Goal: Information Seeking & Learning: Learn about a topic

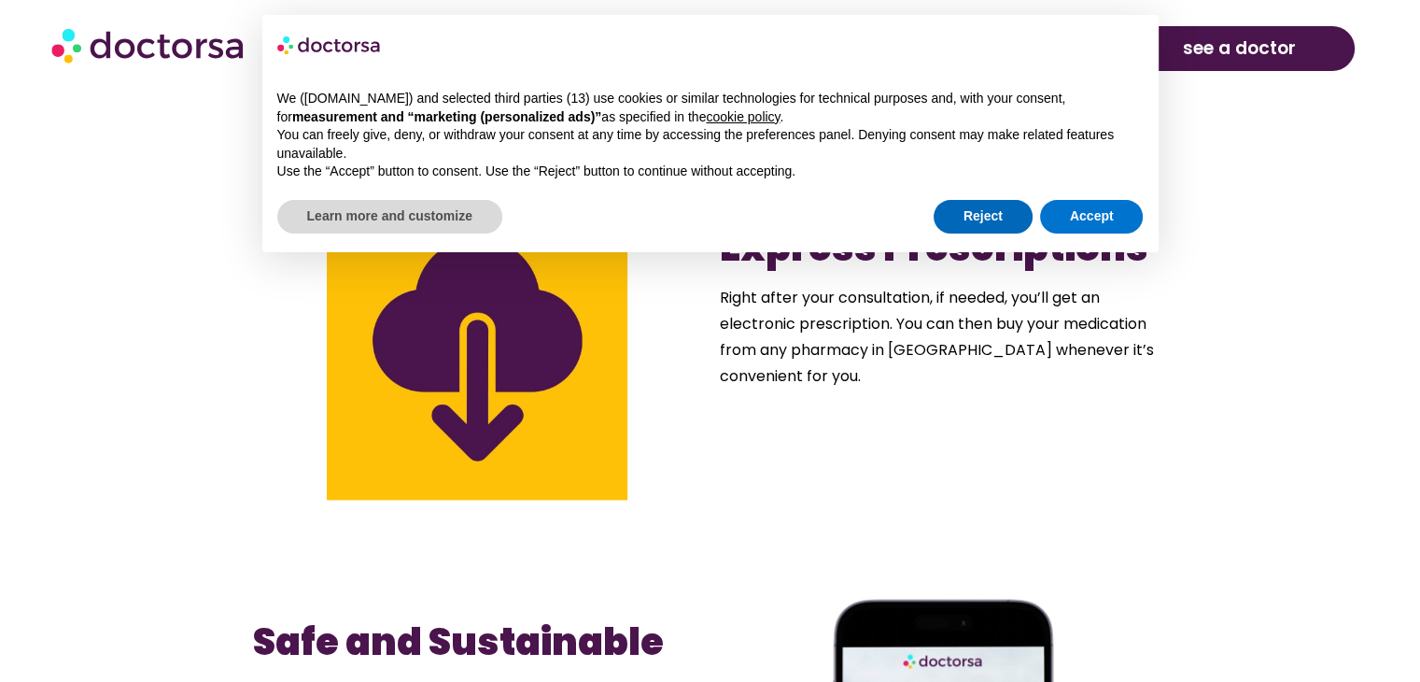
scroll to position [2108, 0]
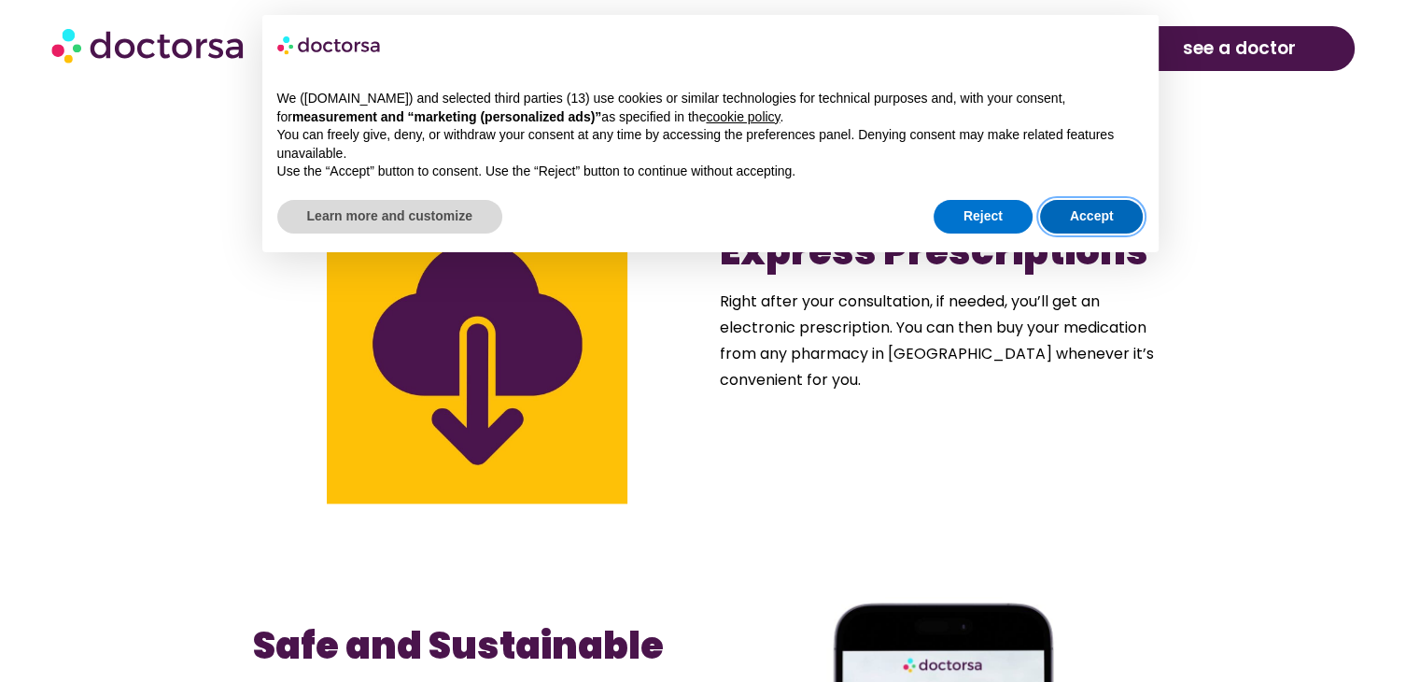
click at [1083, 221] on button "Accept" at bounding box center [1092, 217] width 104 height 34
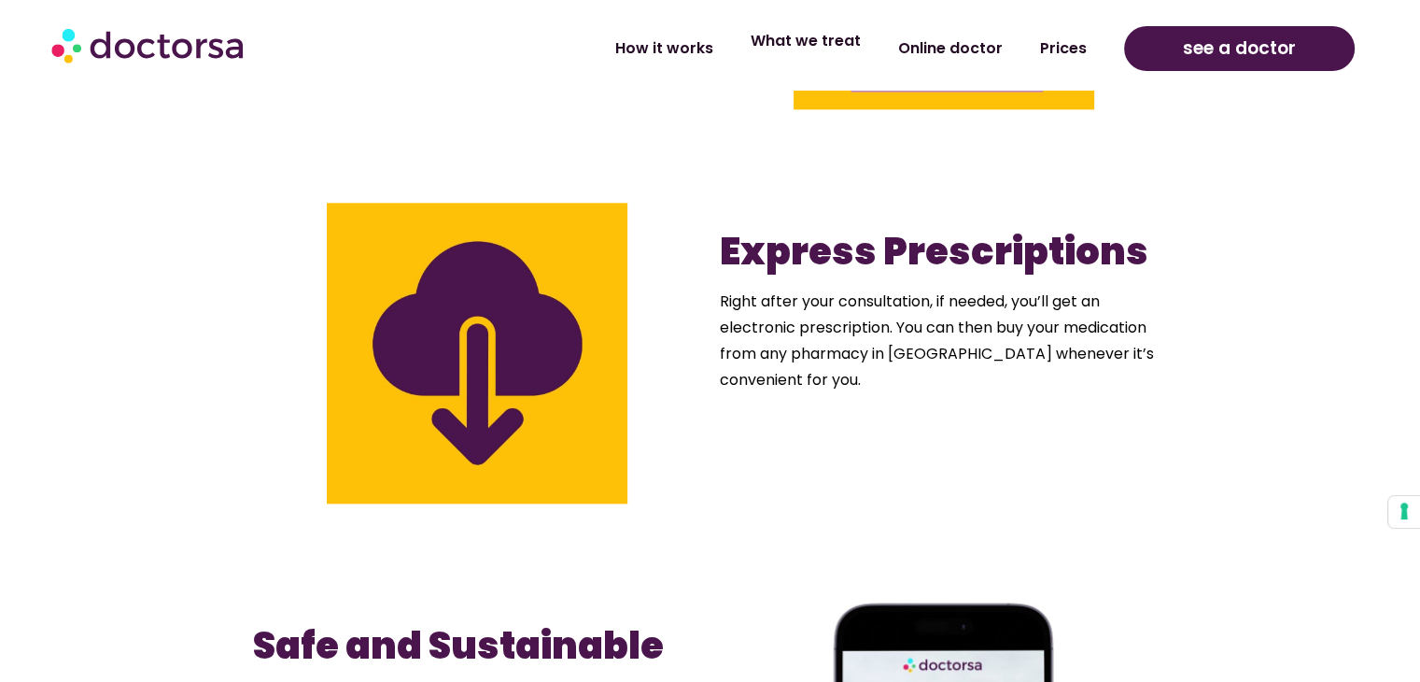
click at [840, 42] on link "What we treat" at bounding box center [806, 41] width 148 height 43
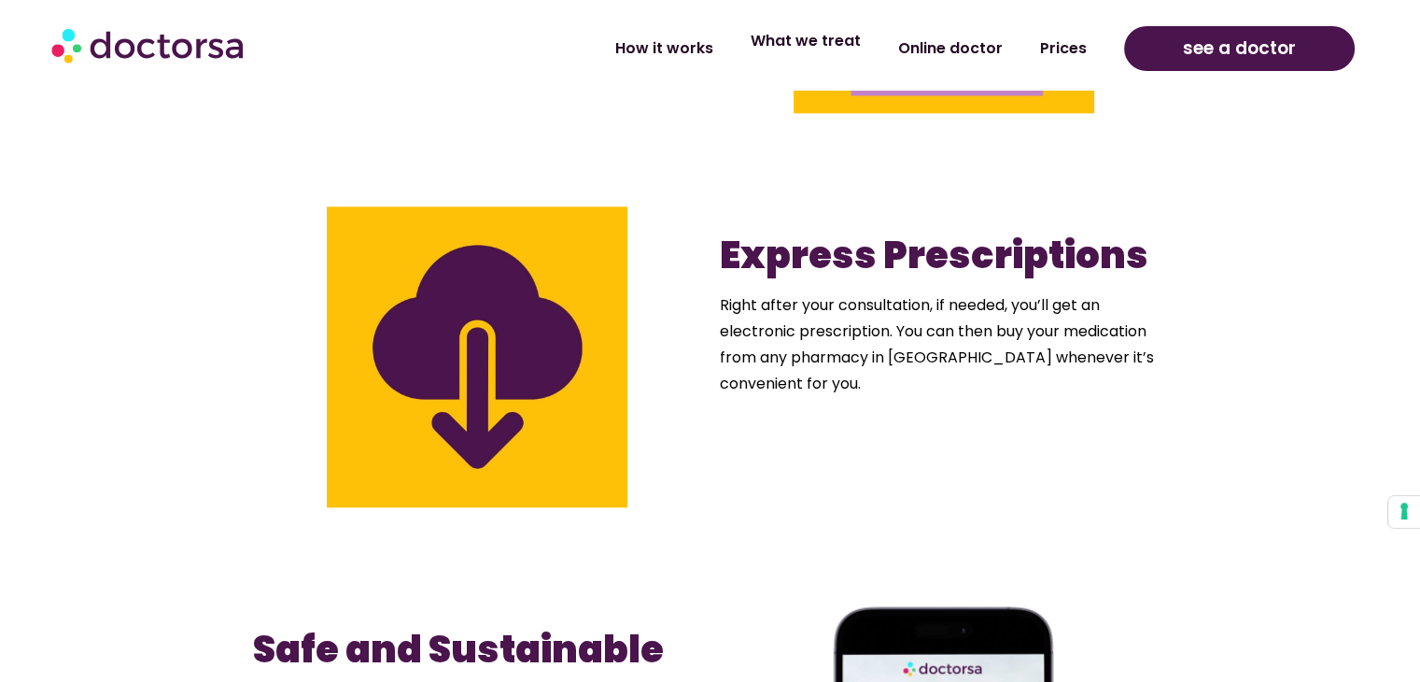
click at [841, 39] on link "What we treat" at bounding box center [806, 41] width 148 height 43
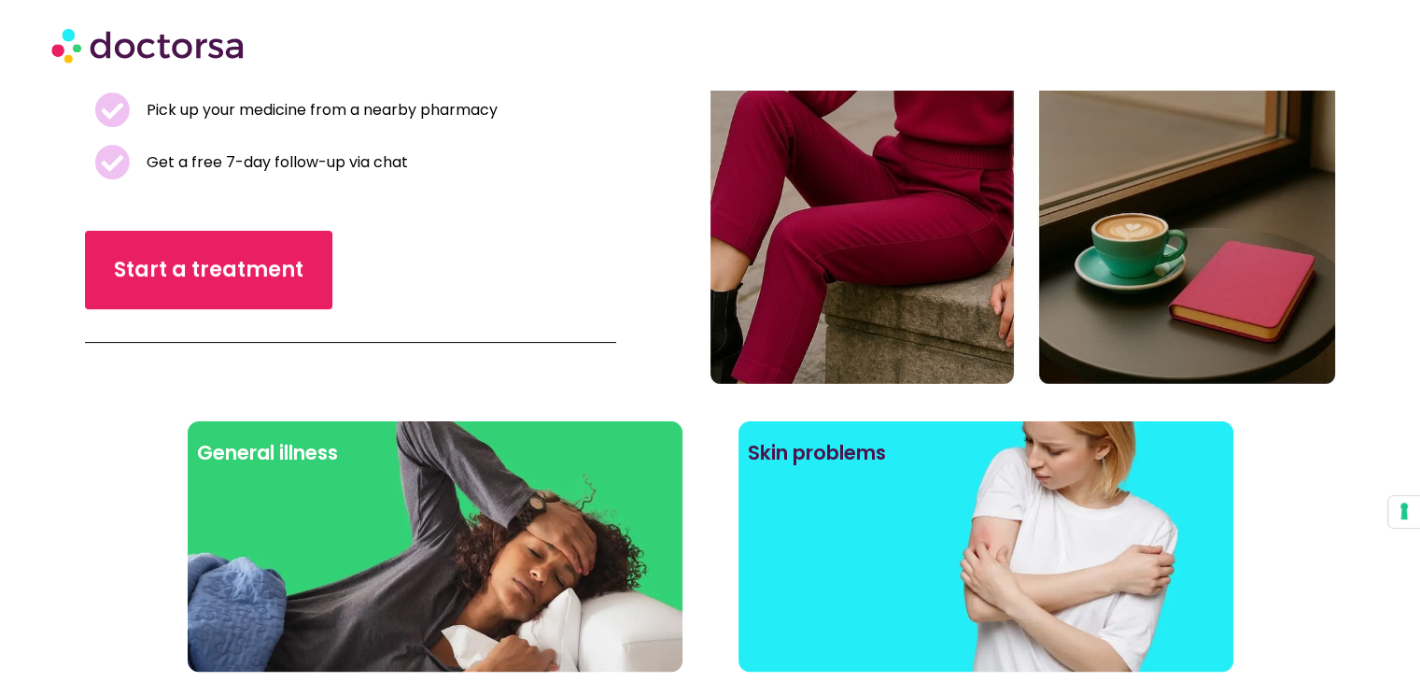
scroll to position [441, 0]
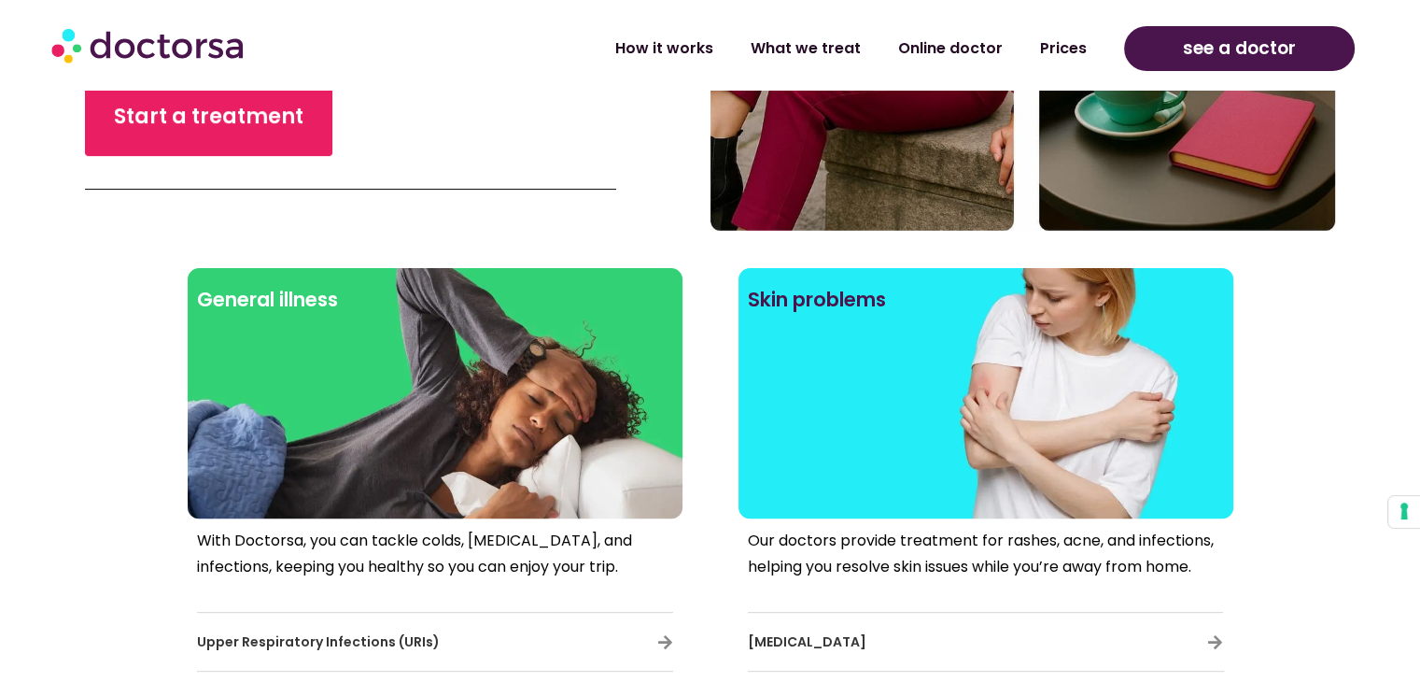
scroll to position [593, 0]
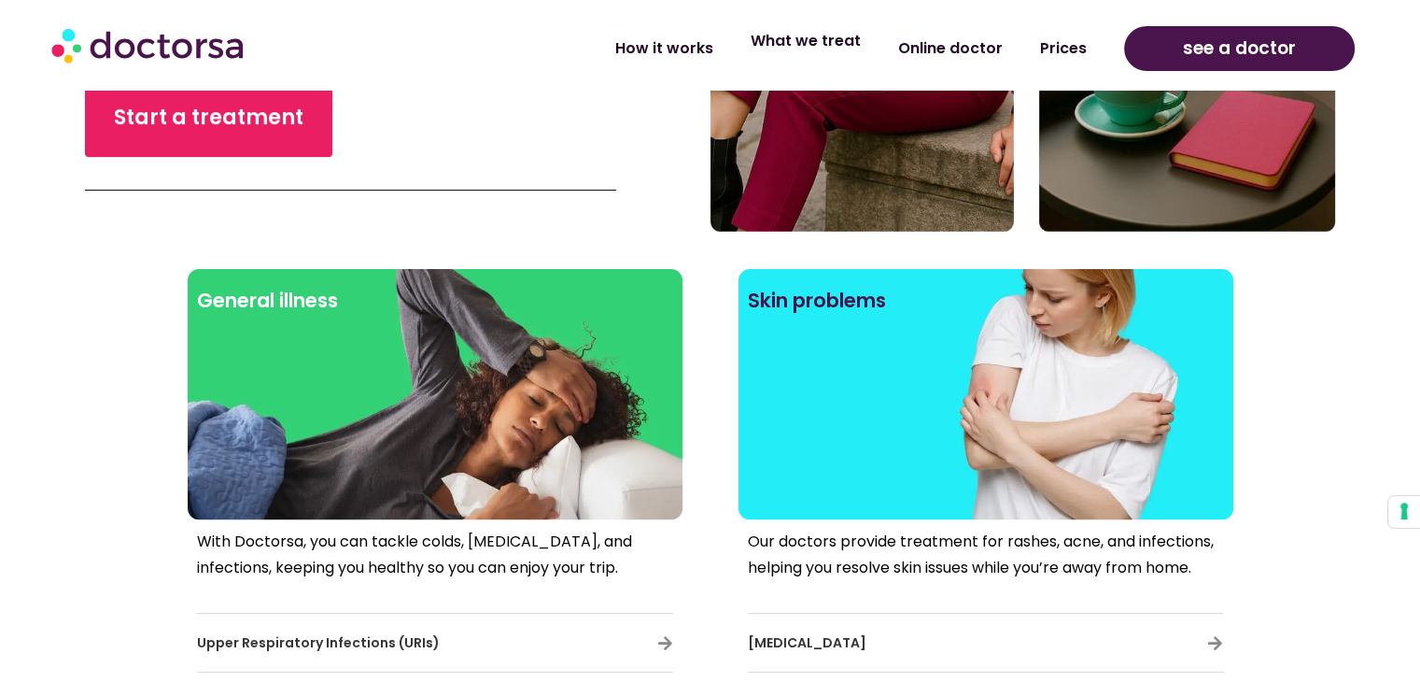
click at [804, 49] on link "What we treat" at bounding box center [806, 41] width 148 height 43
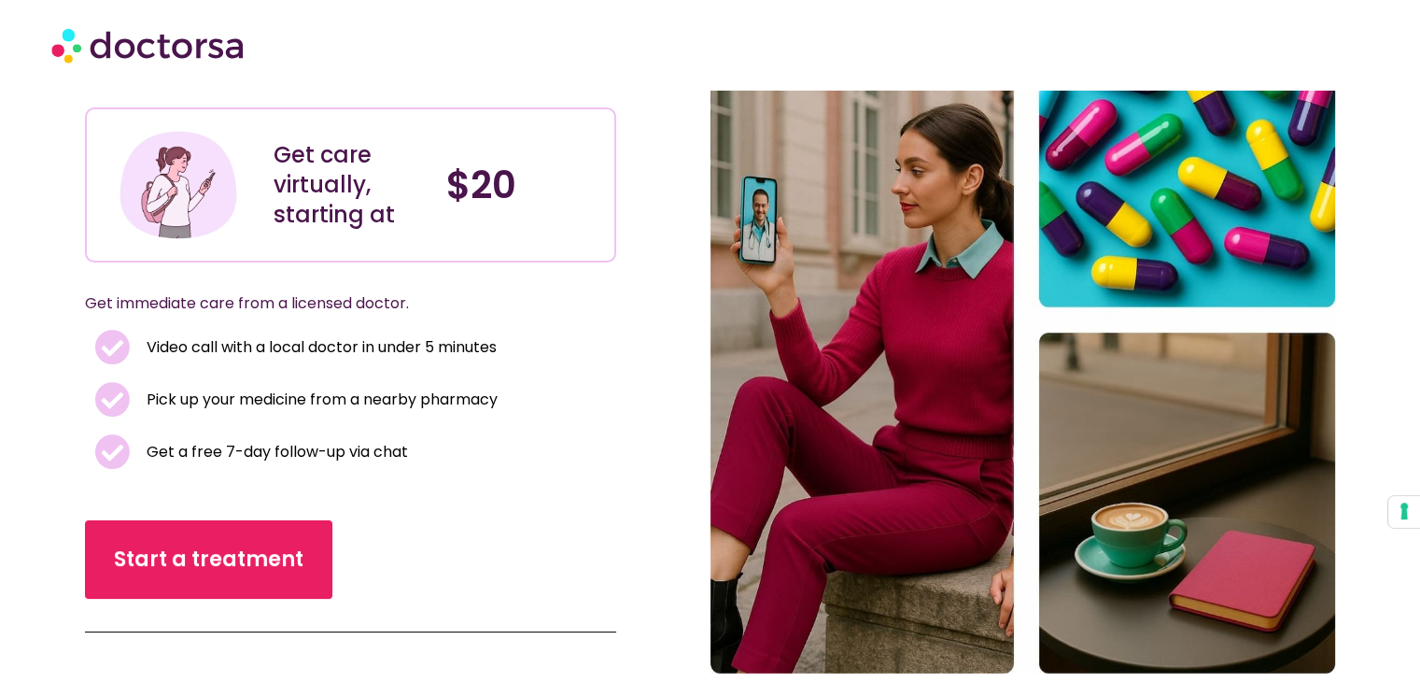
scroll to position [130, 0]
